Goal: Task Accomplishment & Management: Use online tool/utility

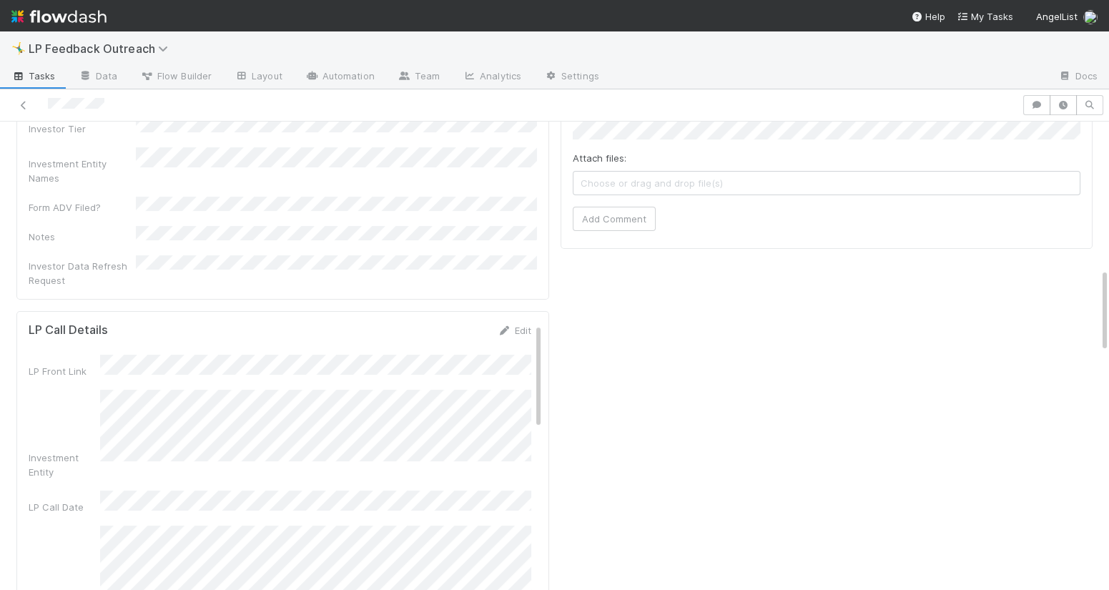
scroll to position [792, 0]
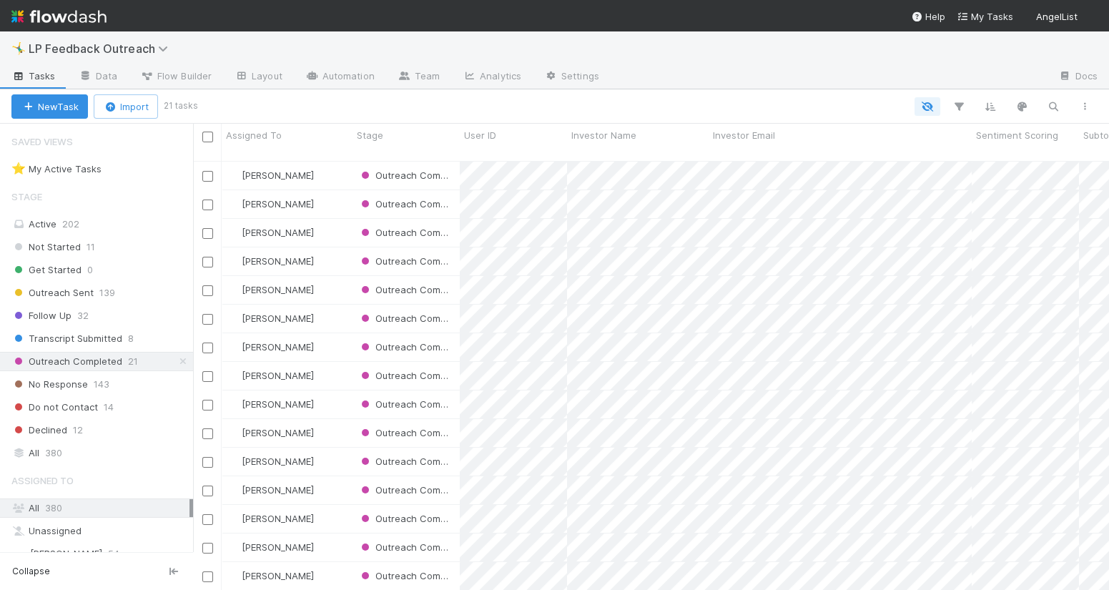
scroll to position [440, 915]
click at [89, 44] on span "LP Feedback Outreach" at bounding box center [102, 48] width 147 height 14
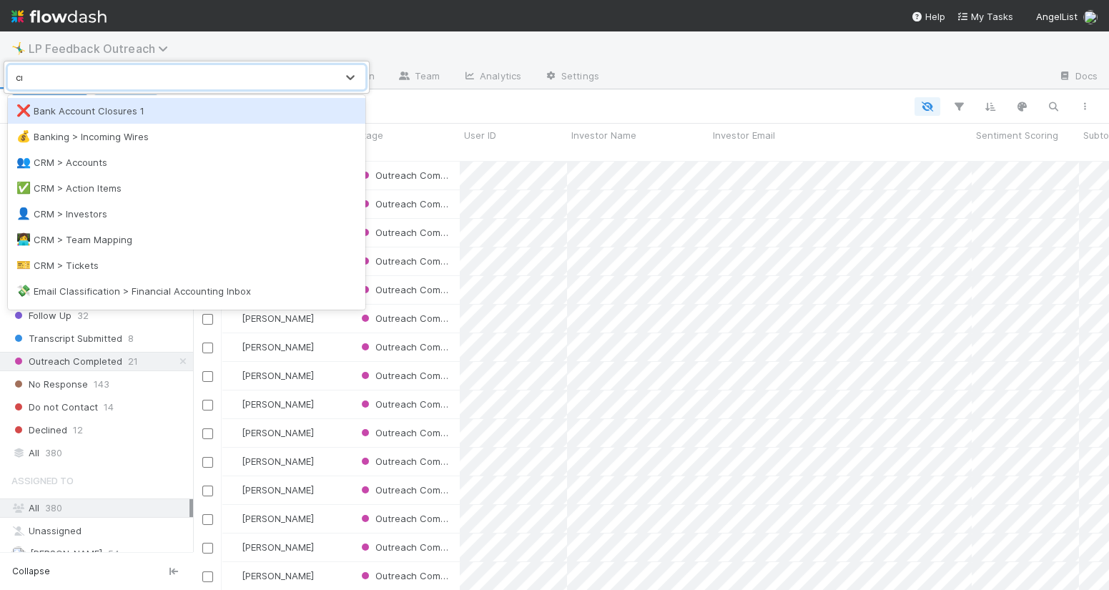
type input "crm"
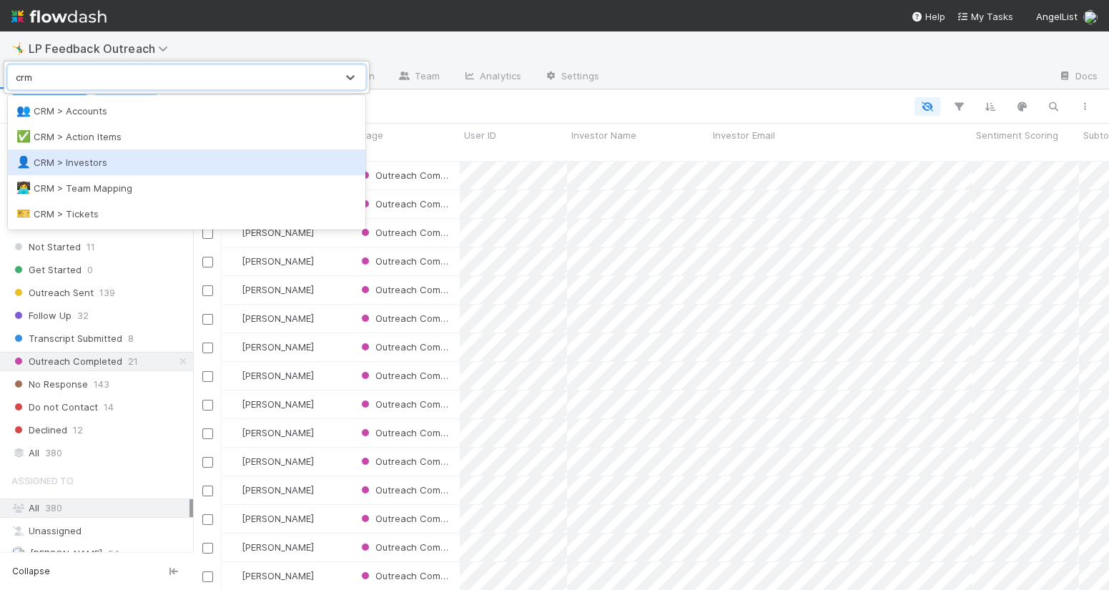
click at [113, 167] on div "👤 CRM > Investors" at bounding box center [186, 162] width 340 height 14
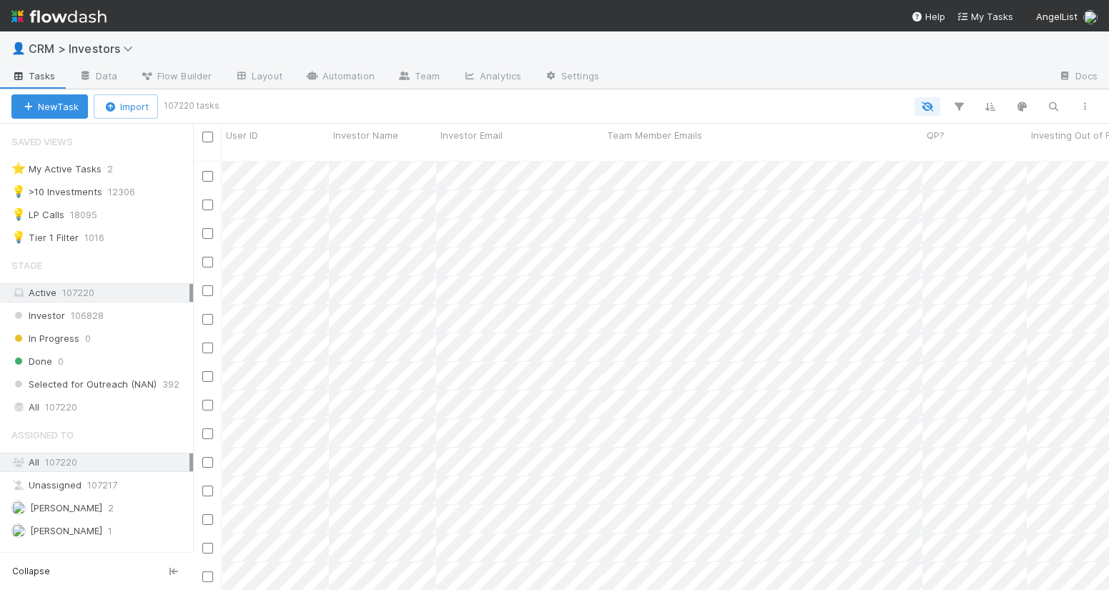
scroll to position [1, 0]
click at [1048, 109] on icon "button" at bounding box center [1053, 106] width 14 height 13
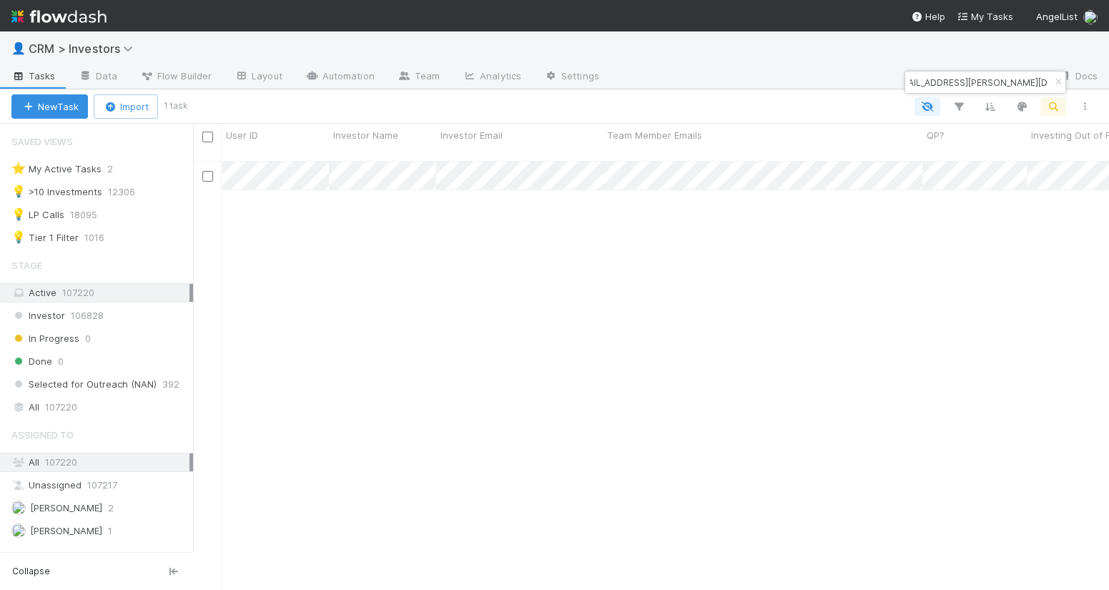
scroll to position [440, 915]
type input "kvlasovskaya@jefferies.com"
click at [212, 171] on input "checkbox" at bounding box center [207, 176] width 11 height 11
click at [227, 109] on span "Bulk Actions (1)" at bounding box center [211, 106] width 77 height 11
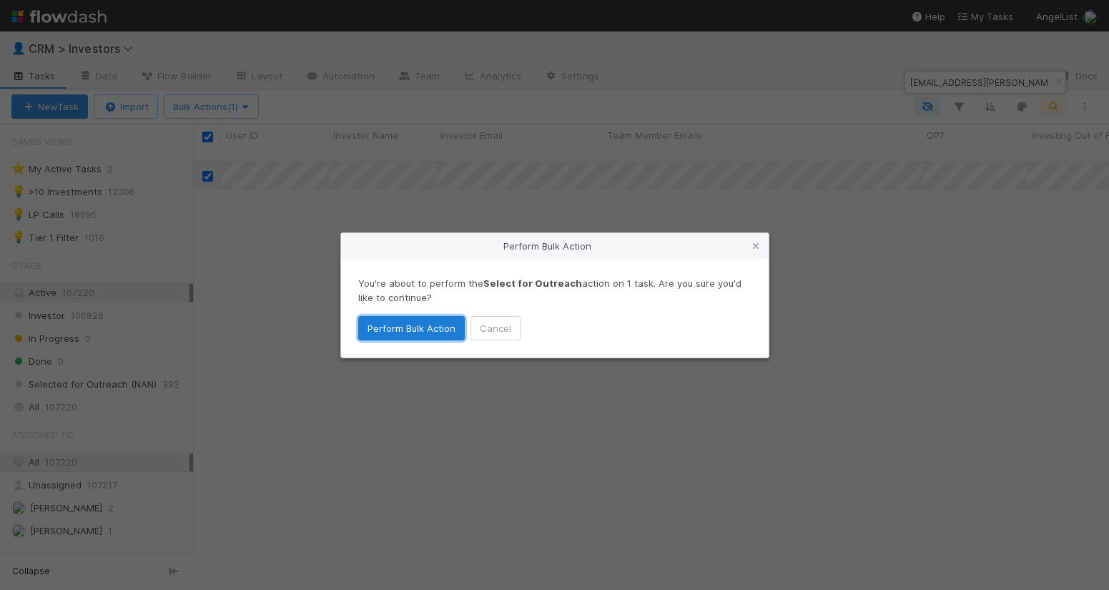
click at [426, 330] on button "Perform Bulk Action" at bounding box center [411, 328] width 107 height 24
checkbox input "false"
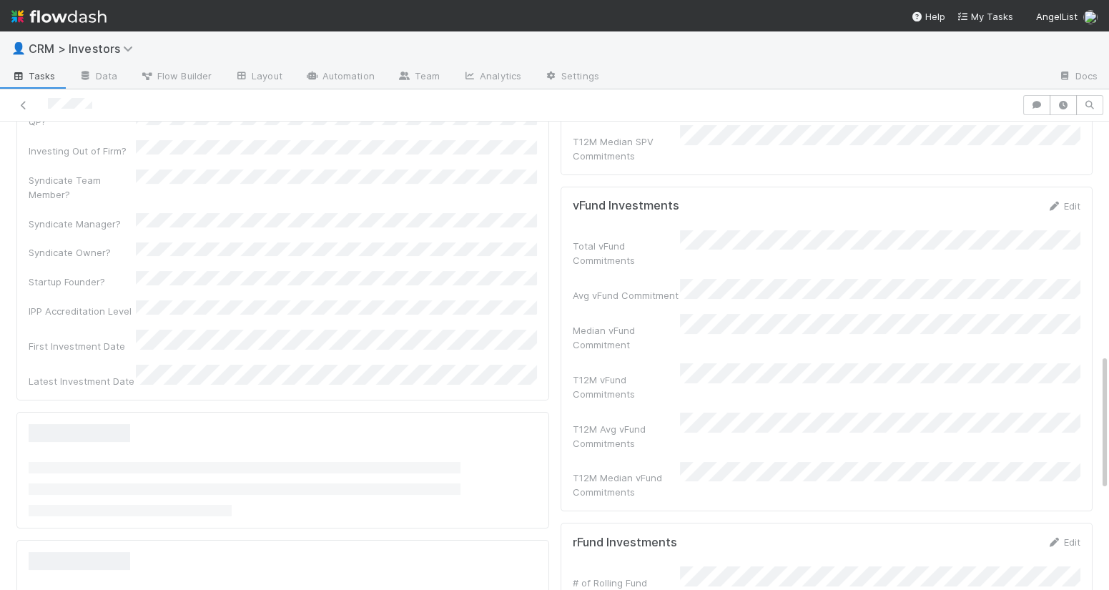
scroll to position [801, 0]
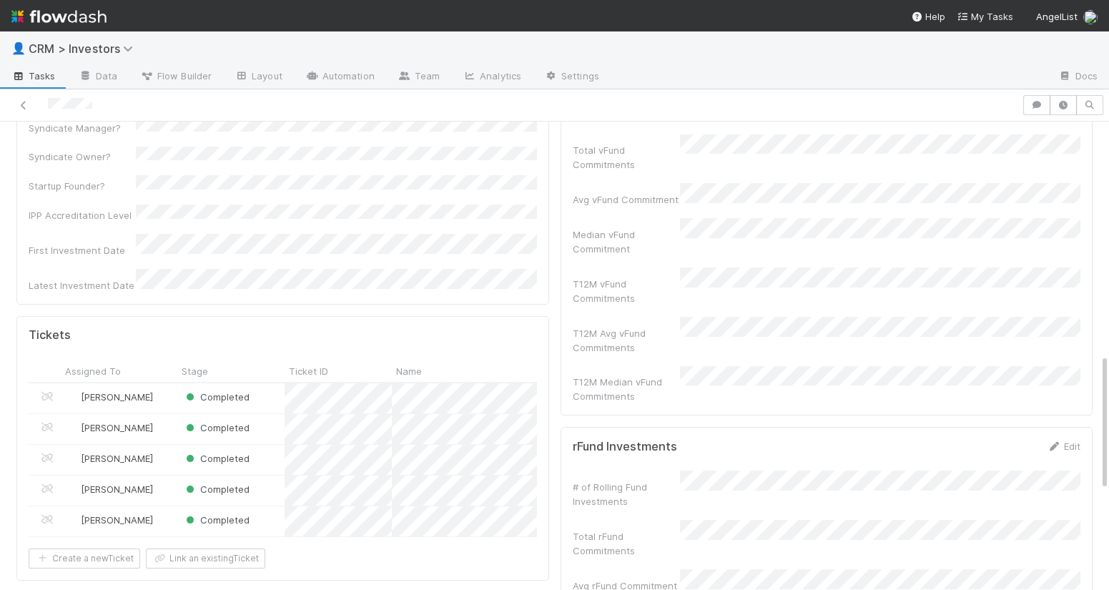
click at [125, 513] on div "Micah Sucherman" at bounding box center [110, 520] width 87 height 14
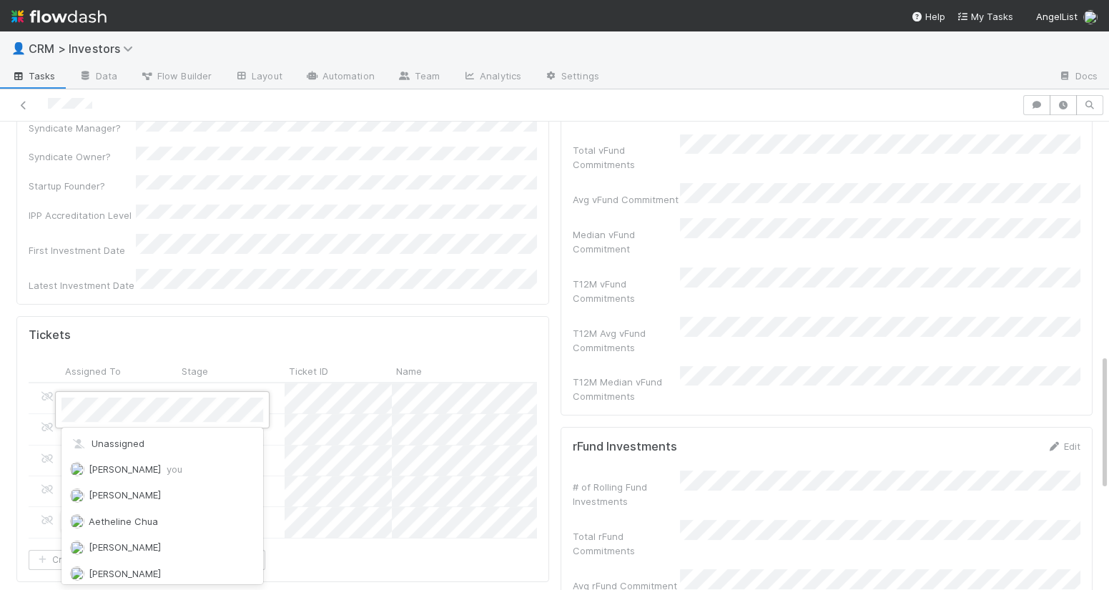
scroll to position [2448, 0]
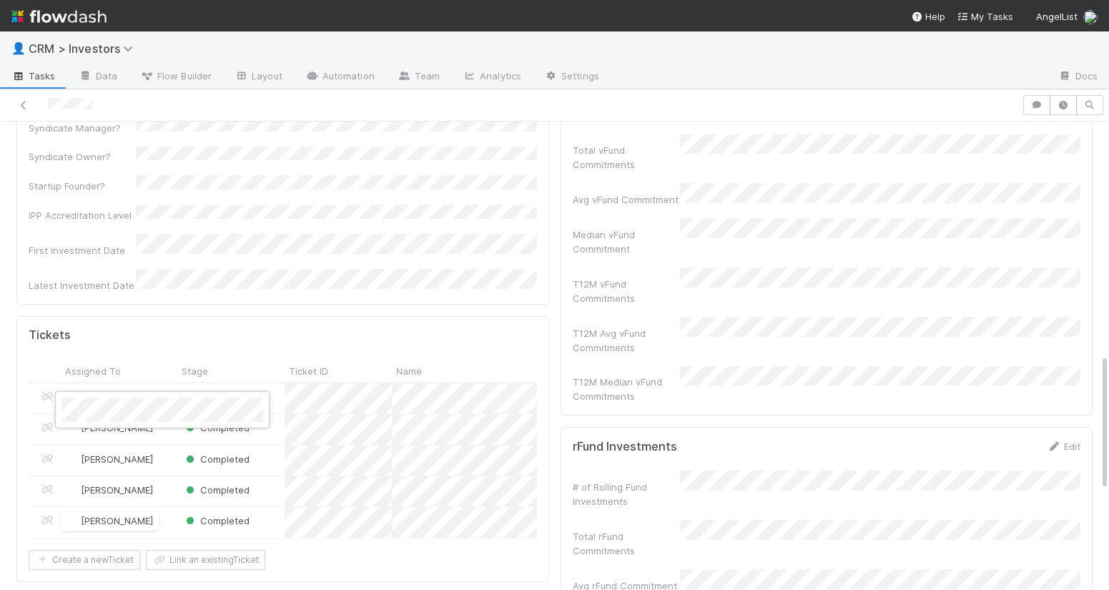
click at [355, 473] on div at bounding box center [554, 295] width 1109 height 590
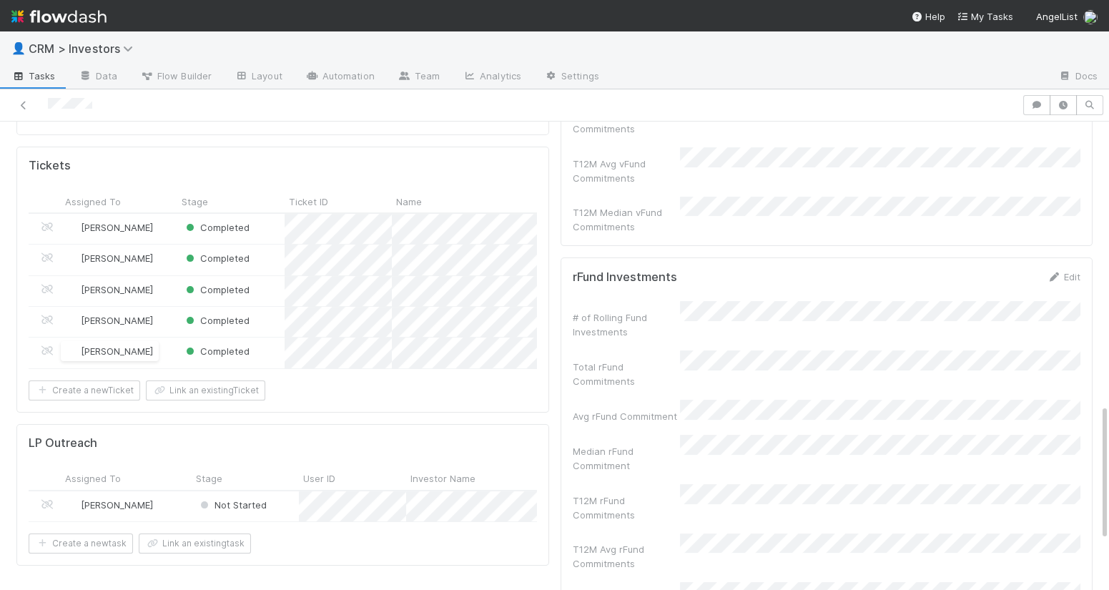
scroll to position [976, 0]
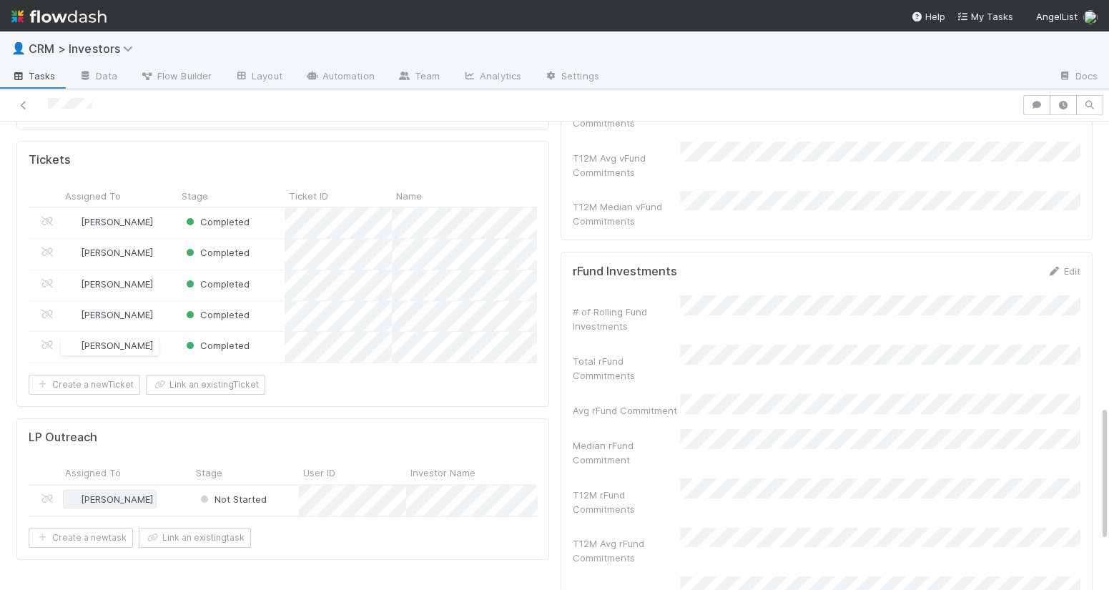
click at [124, 493] on span "Micah Sucherman" at bounding box center [117, 498] width 72 height 11
click at [139, 431] on div "Haley Young you" at bounding box center [162, 421] width 202 height 26
click at [179, 486] on div "Haley Young" at bounding box center [126, 501] width 131 height 30
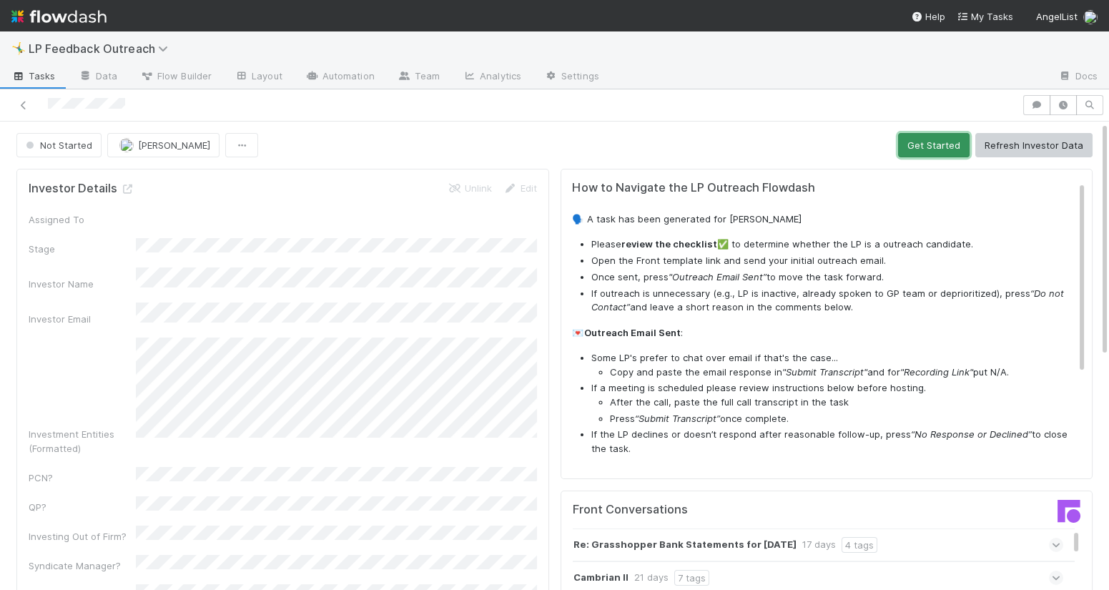
click at [922, 142] on button "Get Started" at bounding box center [934, 145] width 72 height 24
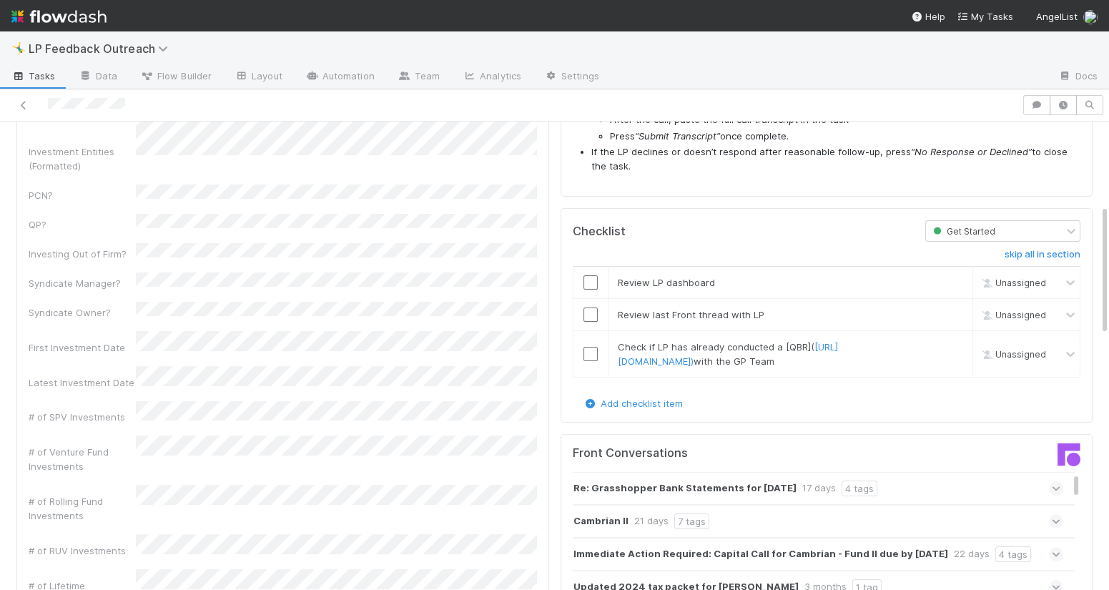
scroll to position [296, 0]
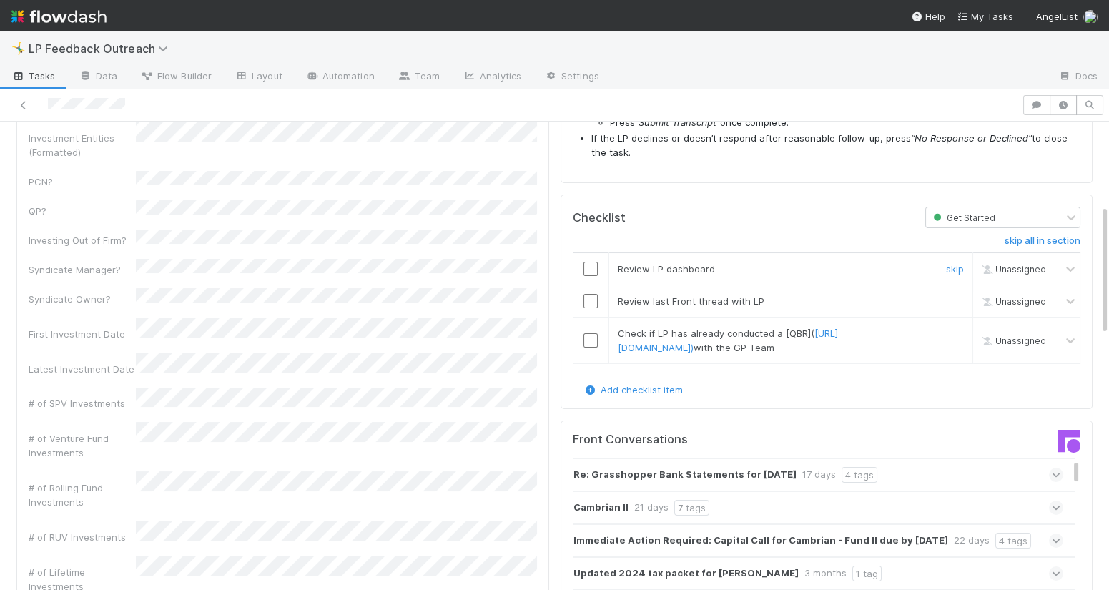
click at [601, 270] on div at bounding box center [590, 269] width 35 height 14
click at [592, 270] on input "checkbox" at bounding box center [590, 269] width 14 height 14
click at [592, 306] on input "checkbox" at bounding box center [590, 301] width 14 height 14
click at [591, 348] on input "checkbox" at bounding box center [590, 340] width 14 height 14
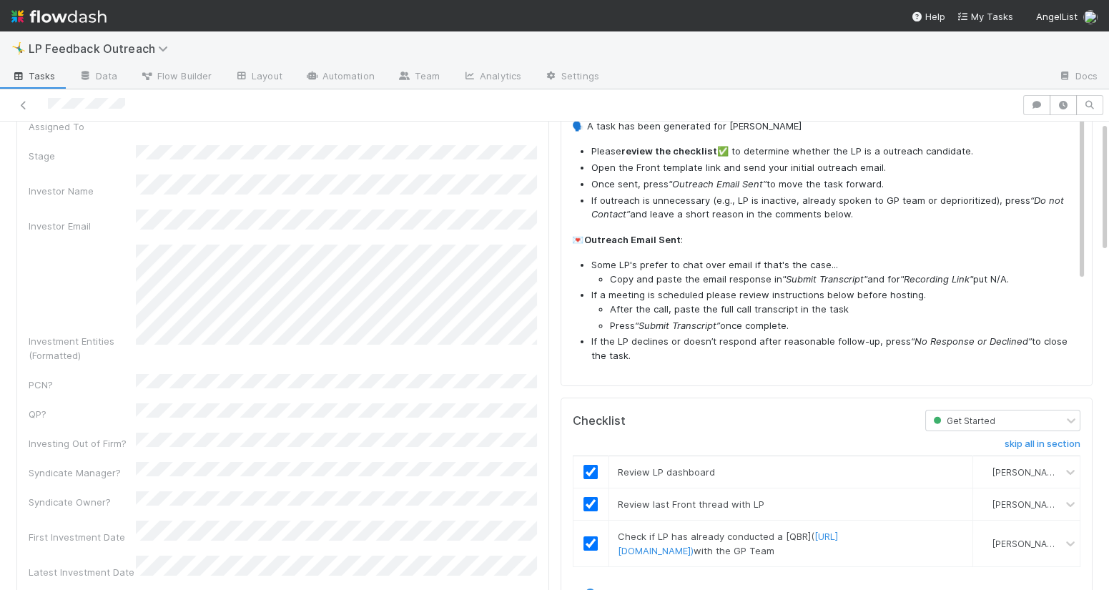
scroll to position [0, 0]
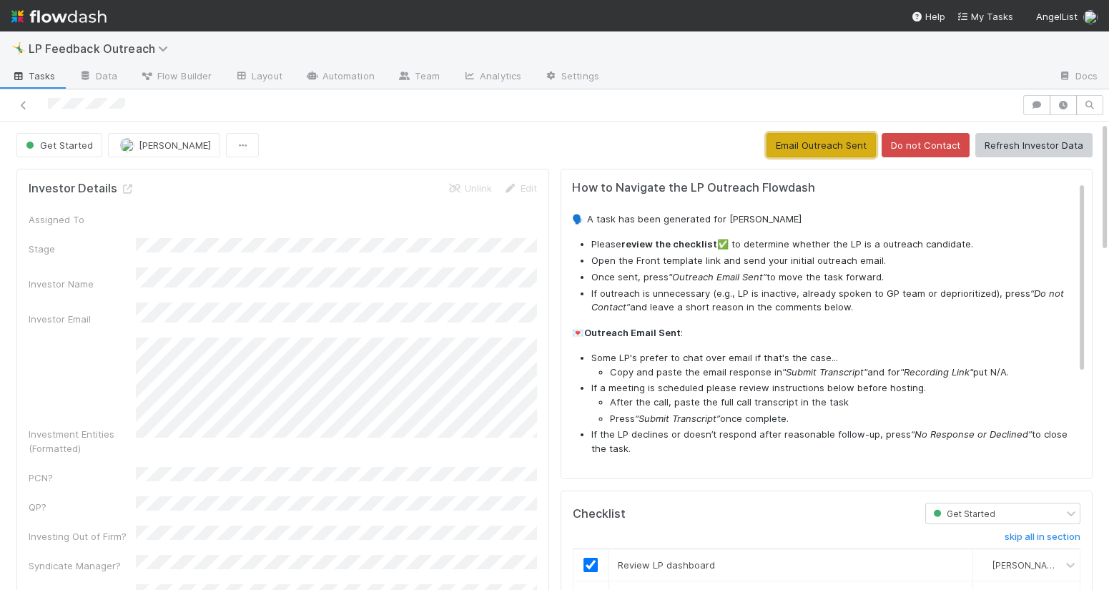
click at [824, 142] on button "Email Outreach Sent" at bounding box center [821, 145] width 109 height 24
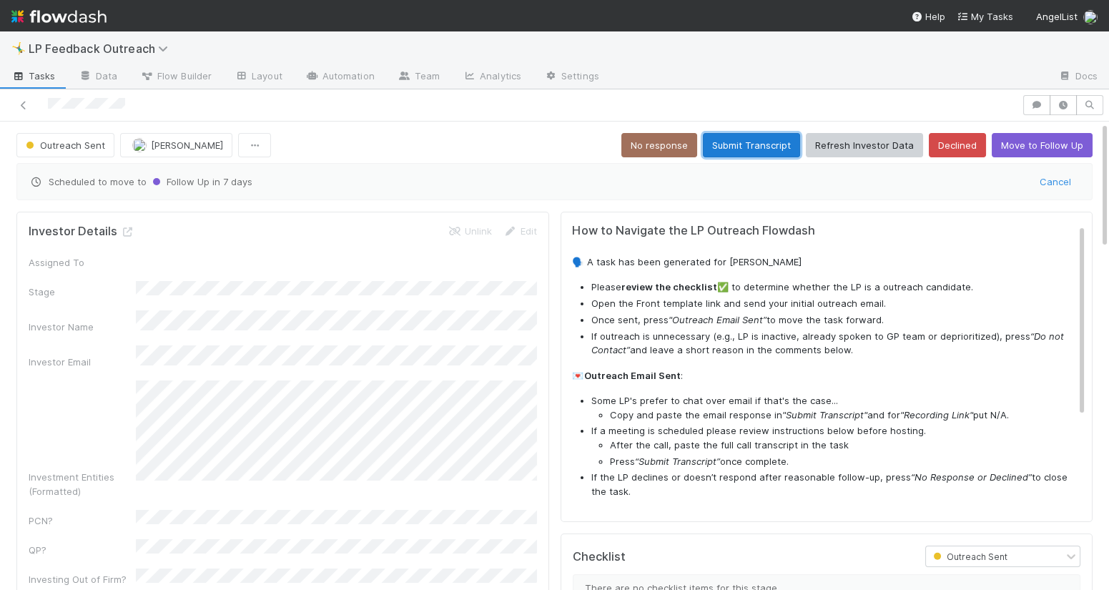
click at [762, 142] on button "Submit Transcript" at bounding box center [751, 145] width 97 height 24
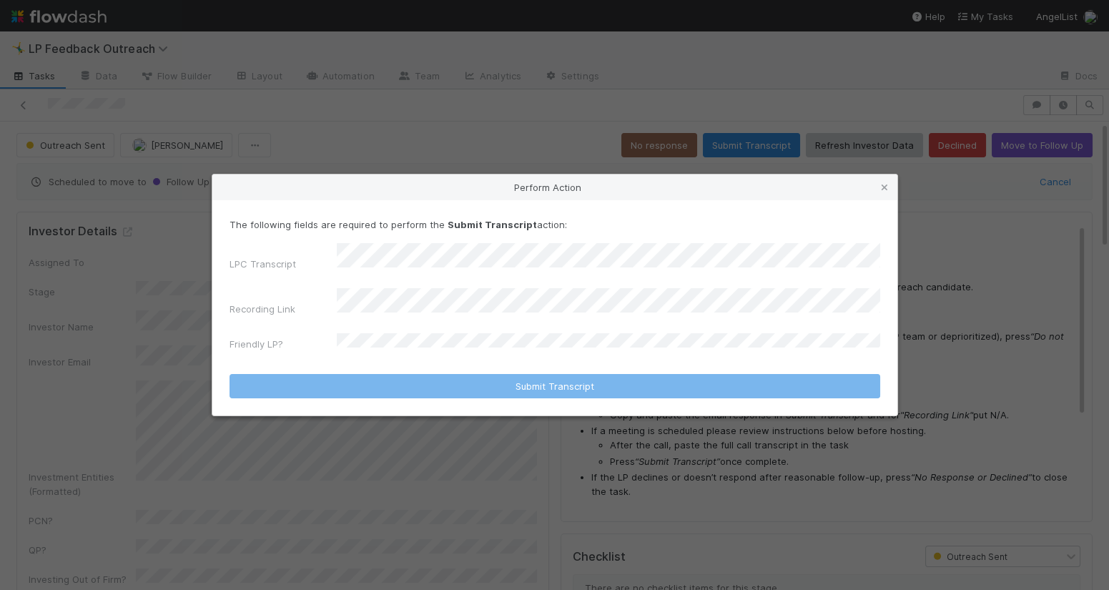
click at [374, 315] on div "LPC Transcript Recording Link Friendly LP?" at bounding box center [555, 300] width 651 height 114
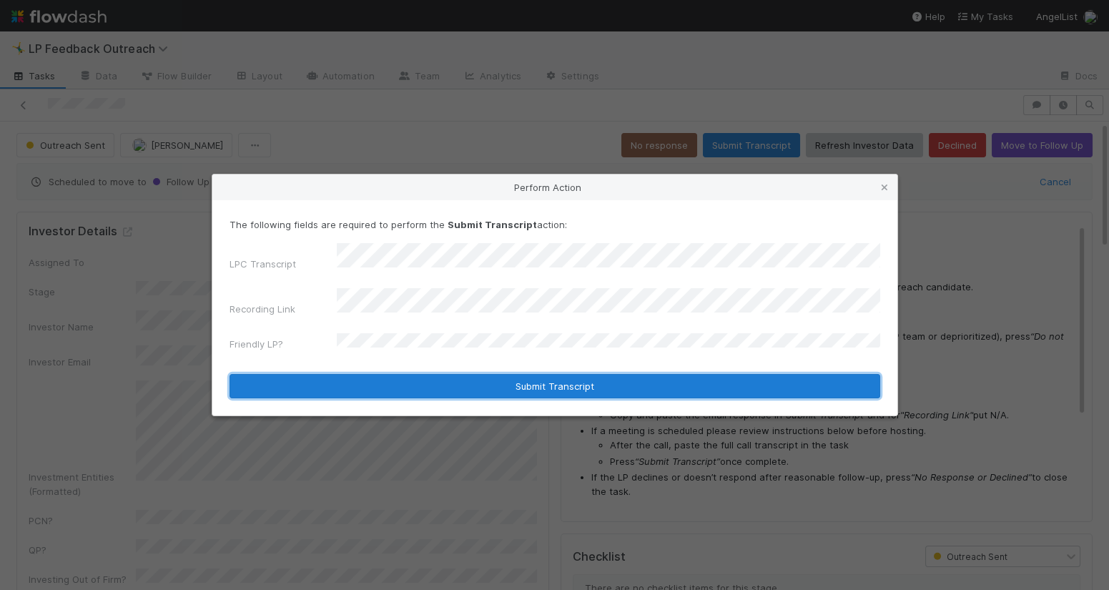
click at [476, 375] on button "Submit Transcript" at bounding box center [555, 386] width 651 height 24
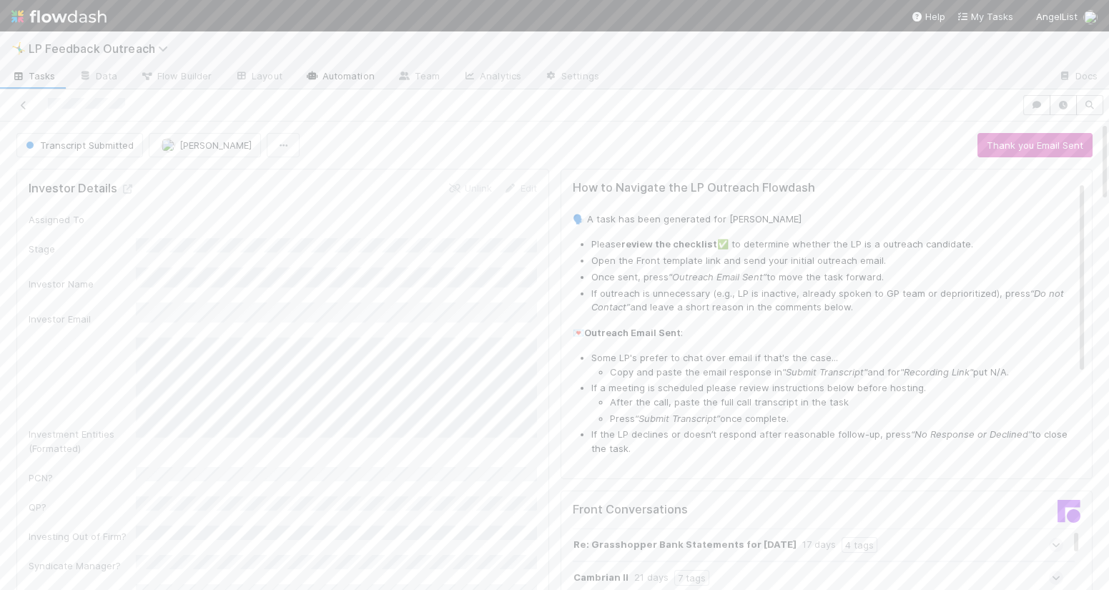
click at [348, 77] on link "Automation" at bounding box center [340, 77] width 92 height 23
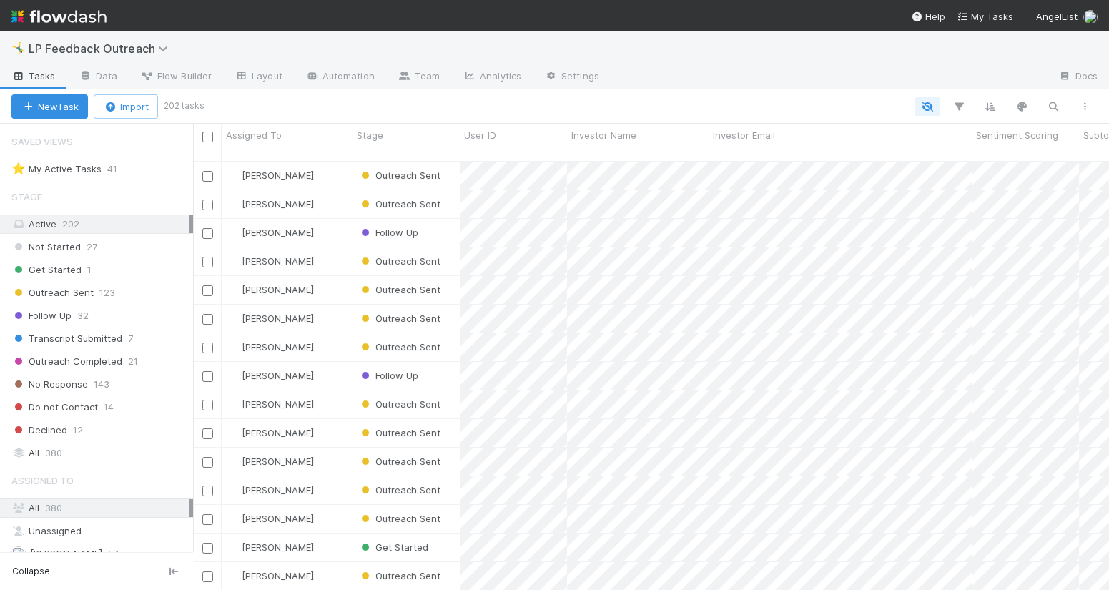
scroll to position [440, 915]
